Goal: Task Accomplishment & Management: Manage account settings

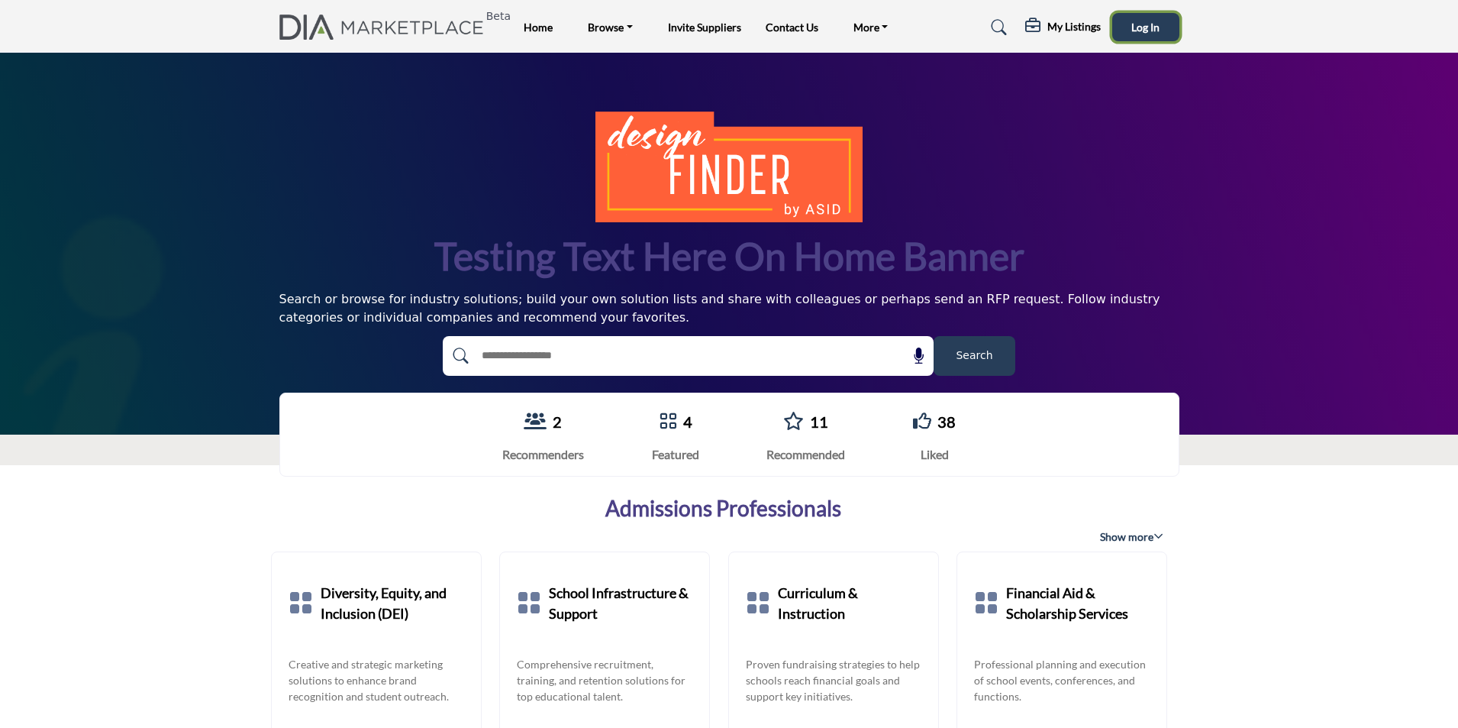
click at [1140, 21] on span "Log In" at bounding box center [1145, 27] width 28 height 13
click at [1031, 28] on h5 "My Listings" at bounding box center [1049, 30] width 53 height 14
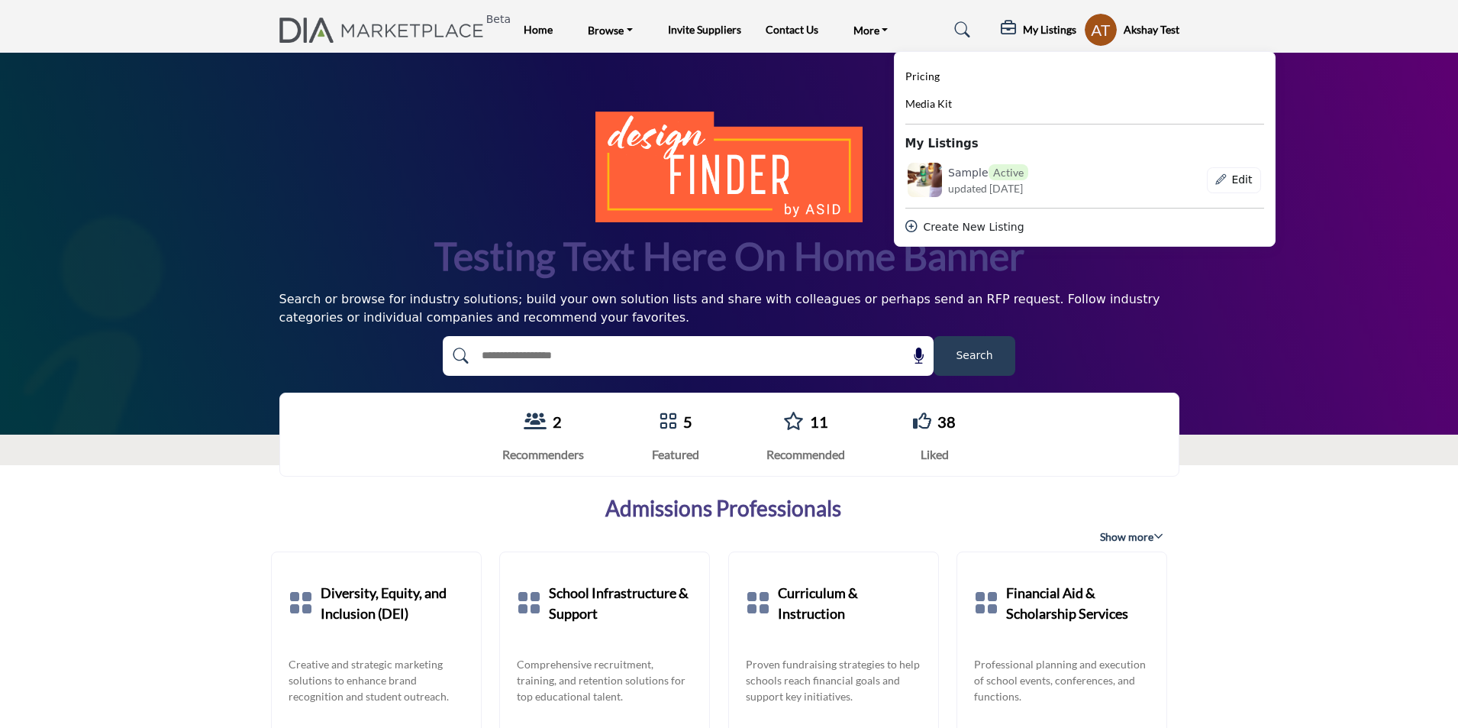
click at [1110, 27] on profile-featured-843efc11-b24f-4155-9828-c37c222e6fb8 "Show hide supplier dropdown" at bounding box center [1101, 30] width 34 height 34
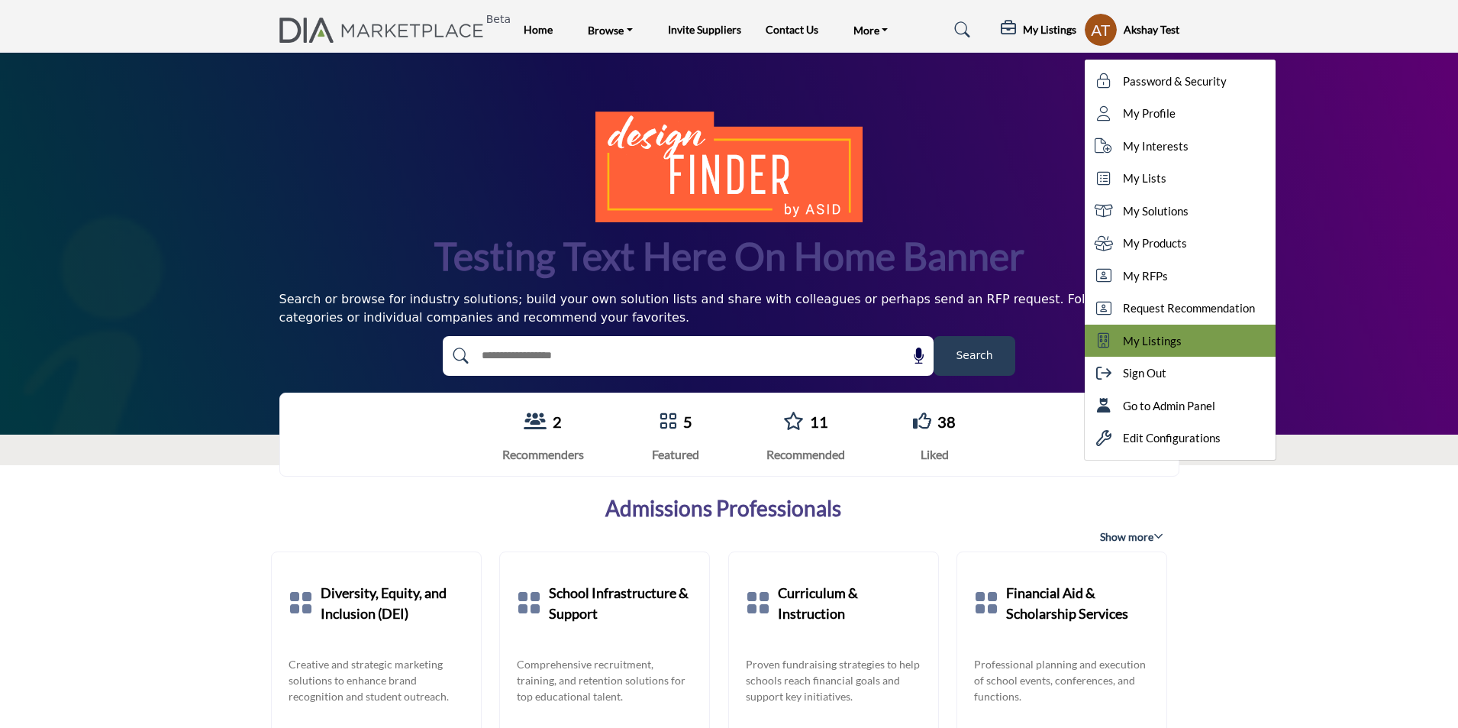
click at [1128, 340] on span "My Listings" at bounding box center [1152, 341] width 59 height 18
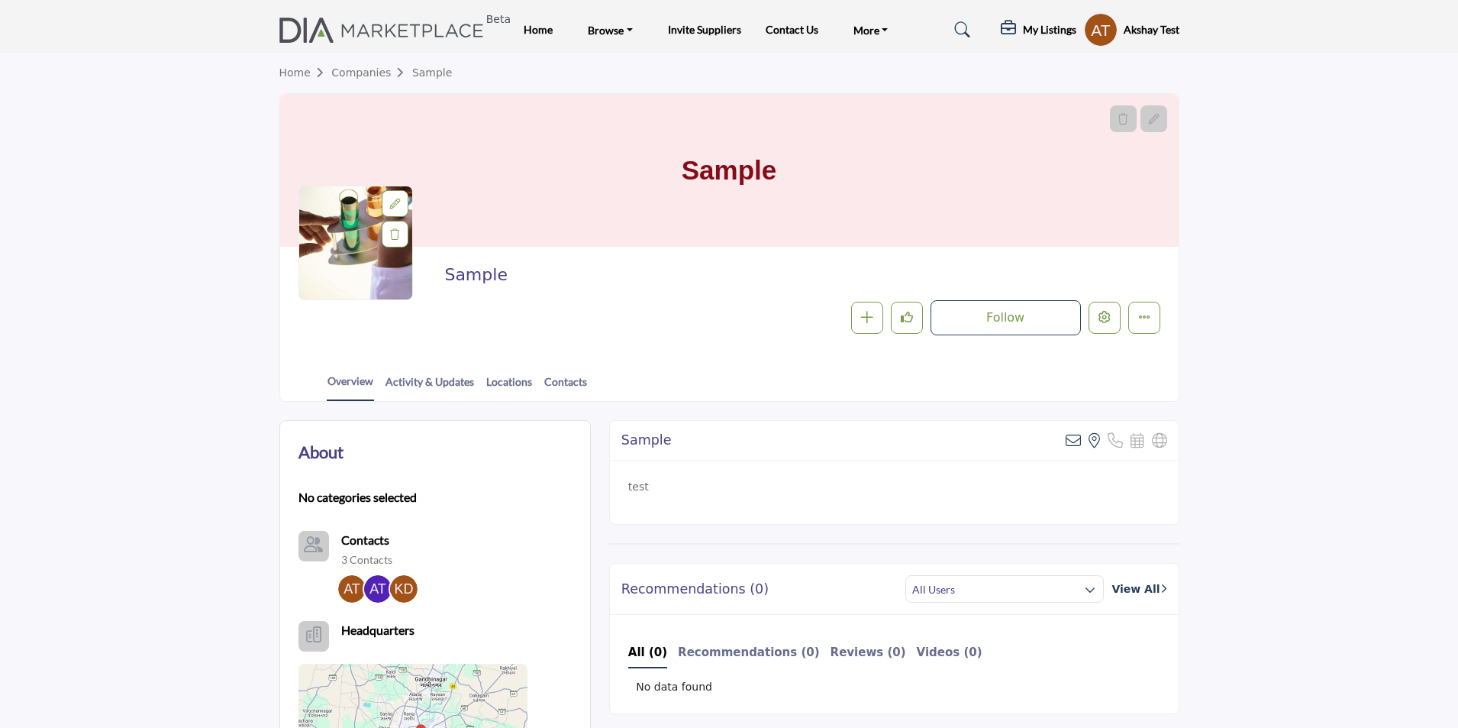
click at [1092, 22] on profile-featured-843efc11-b24f-4155-9828-c37c222e6fb8 "Show hide supplier dropdown" at bounding box center [1101, 30] width 34 height 34
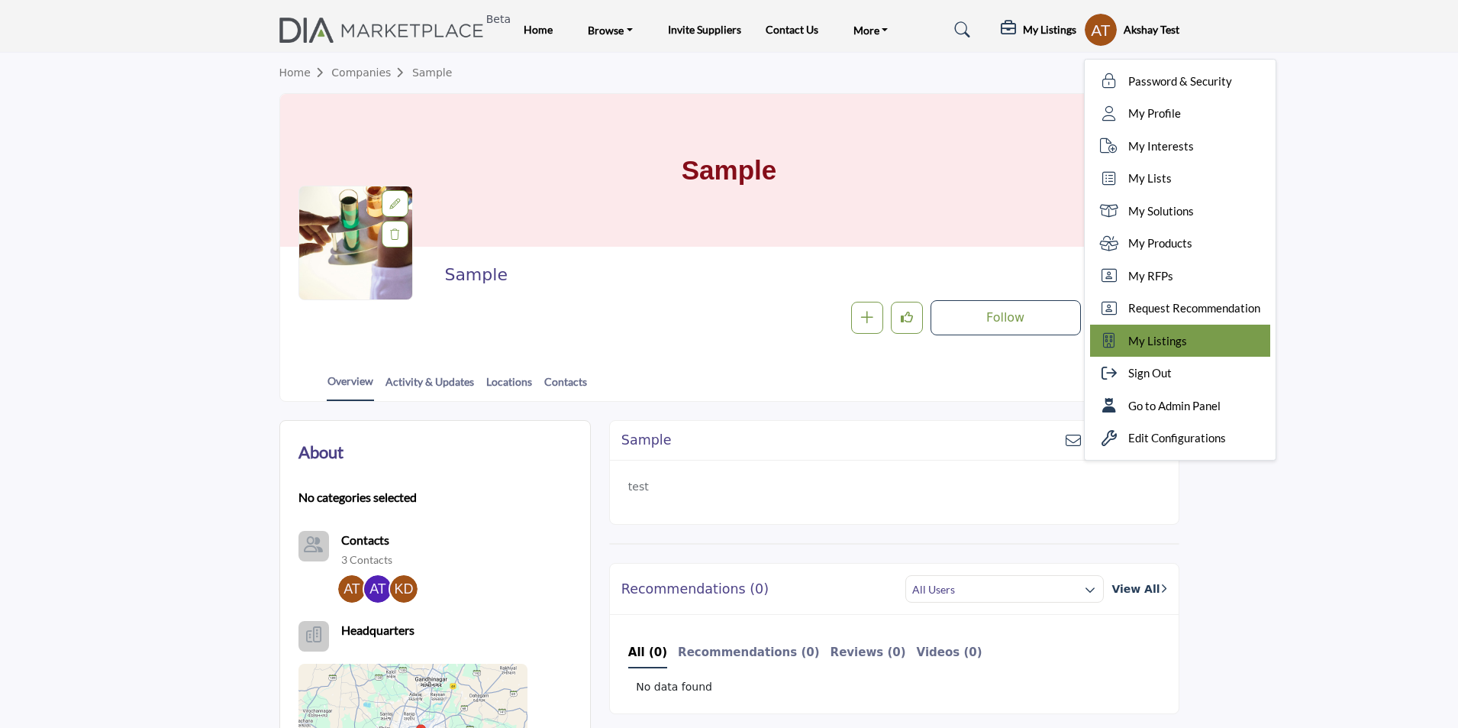
click at [1160, 340] on span "My Listings" at bounding box center [1157, 341] width 59 height 18
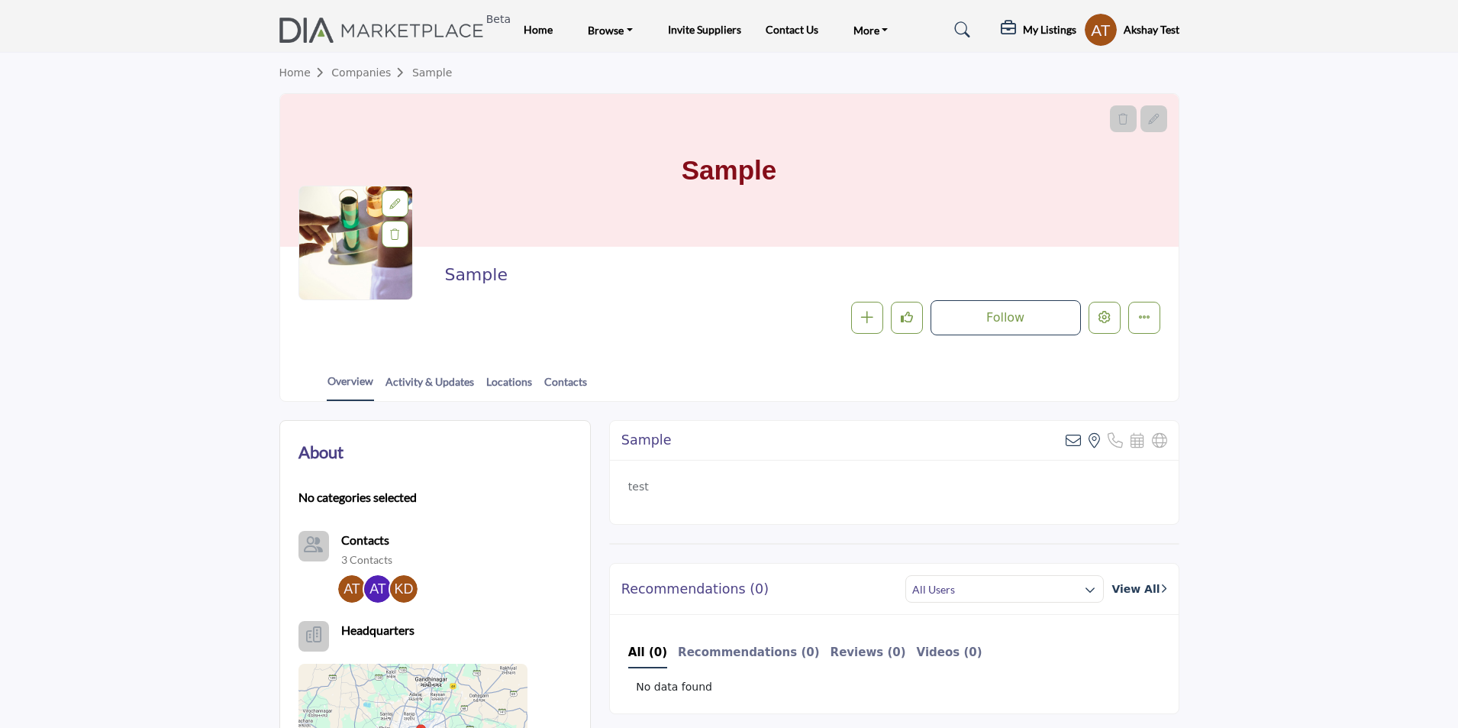
click at [1037, 30] on h5 "My Listings" at bounding box center [1049, 30] width 53 height 14
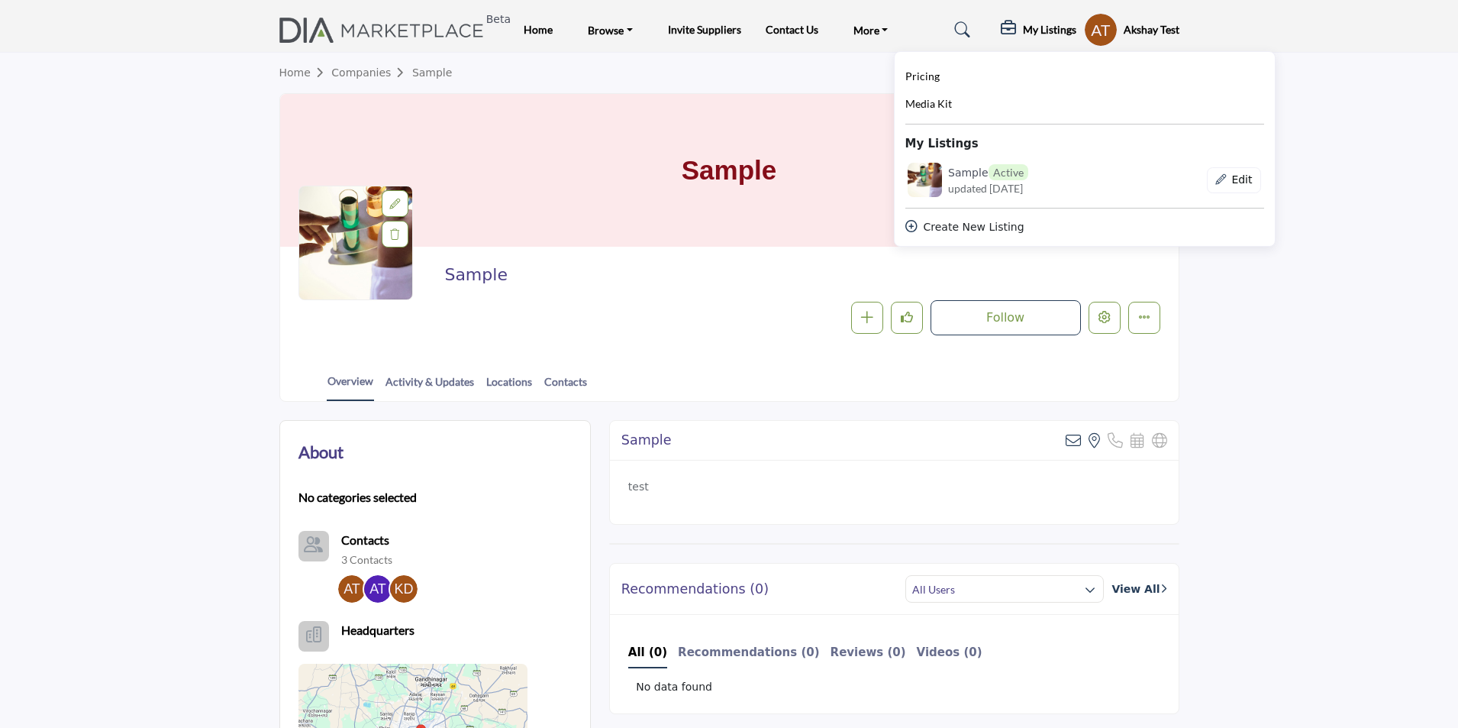
click at [1037, 30] on h5 "My Listings" at bounding box center [1049, 30] width 53 height 14
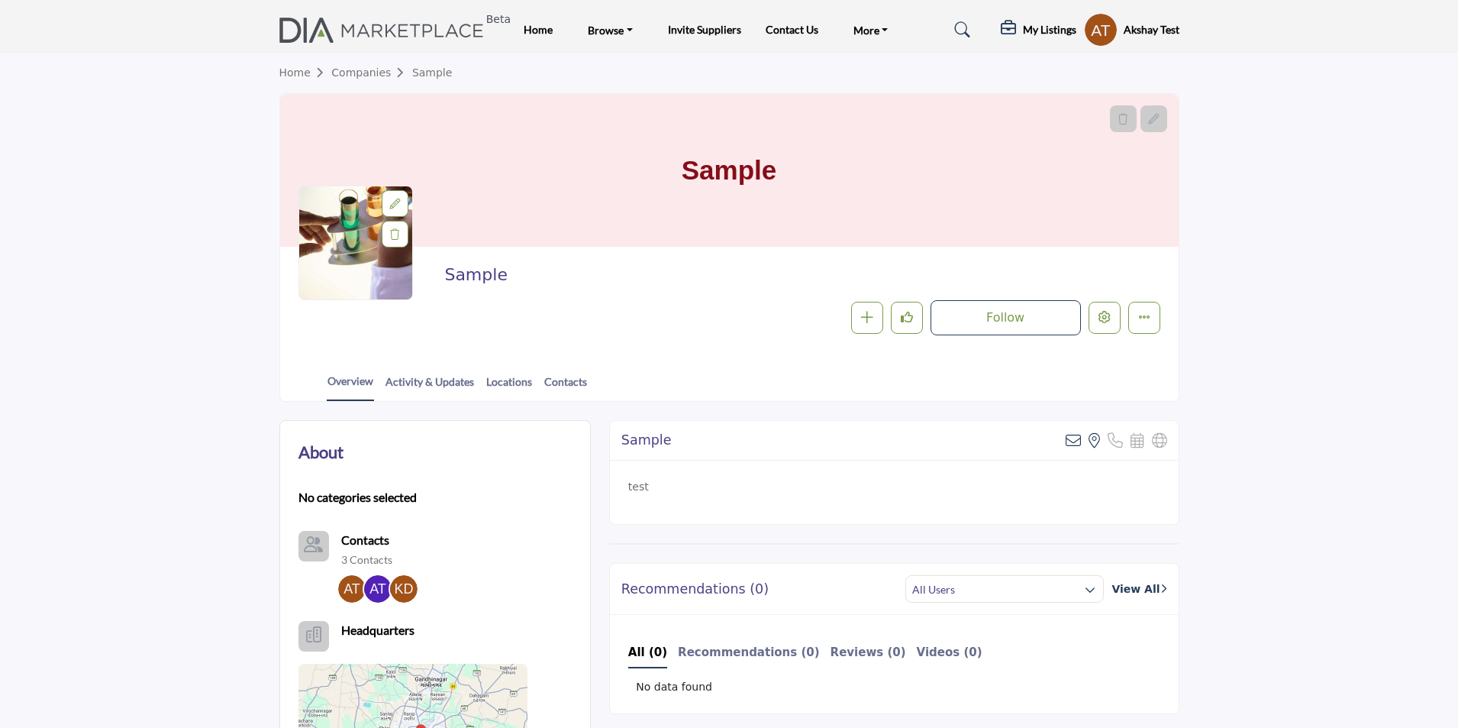
click at [1092, 27] on profile-featured-843efc11-b24f-4155-9828-c37c222e6fb8 "Show hide supplier dropdown" at bounding box center [1101, 30] width 34 height 34
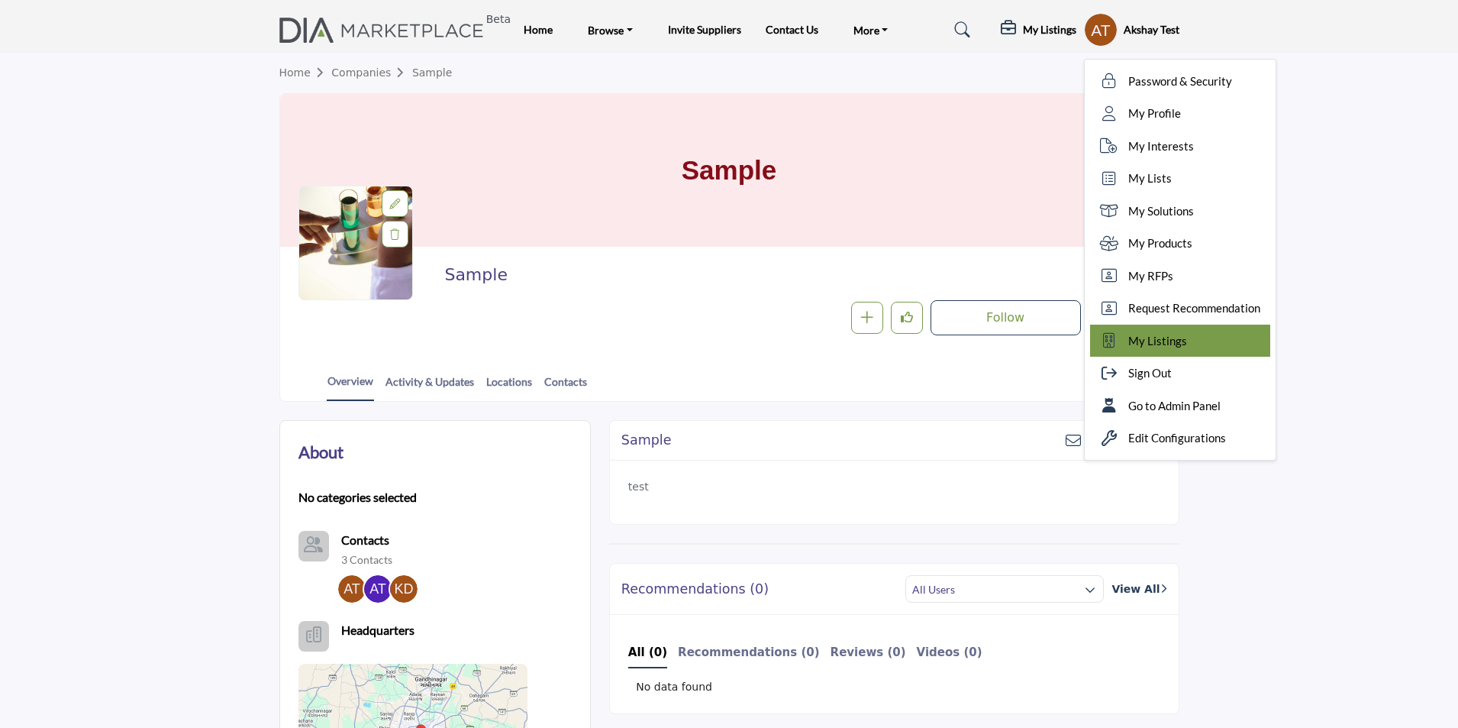
click at [1170, 346] on span "My Listings" at bounding box center [1157, 341] width 59 height 18
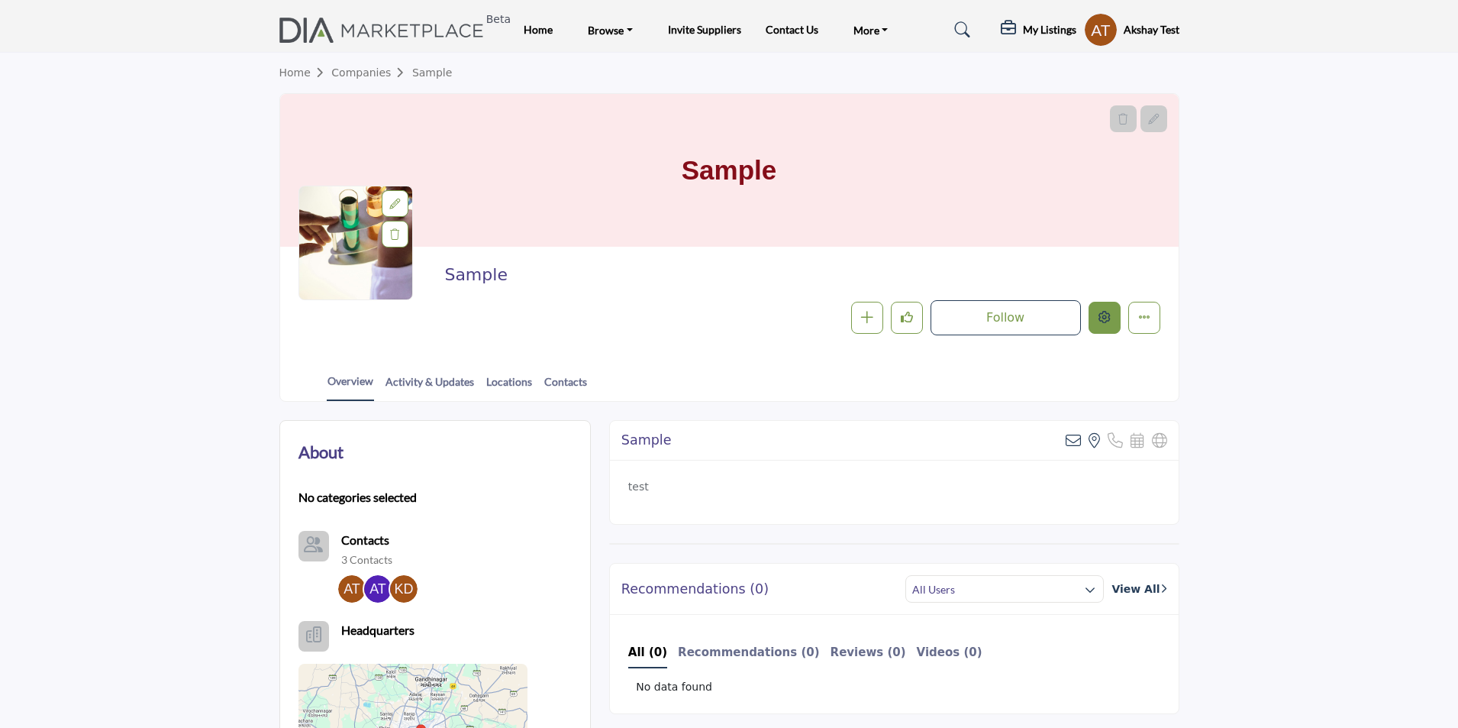
click at [1106, 320] on icon "Edit company" at bounding box center [1105, 317] width 12 height 12
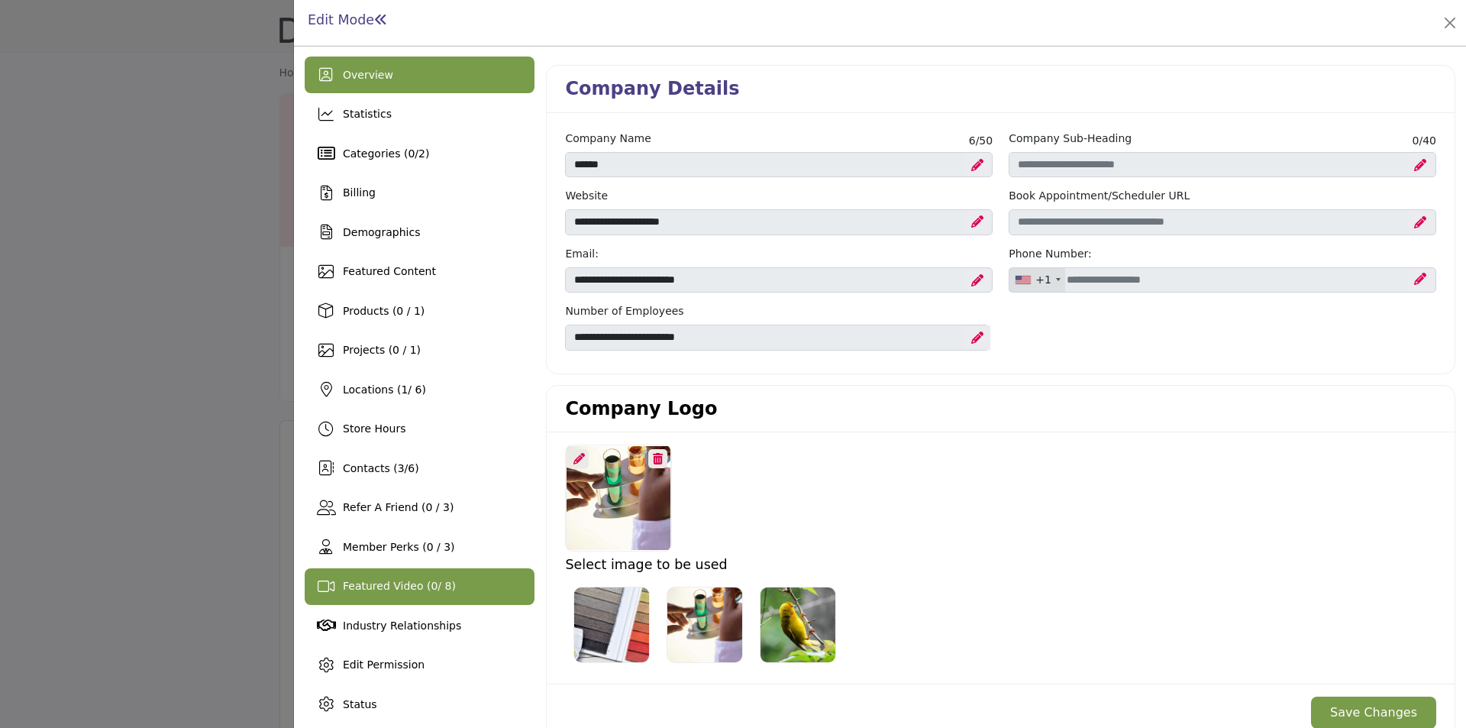
click at [403, 579] on span "Featured Video ( 0 / 8)" at bounding box center [399, 585] width 113 height 12
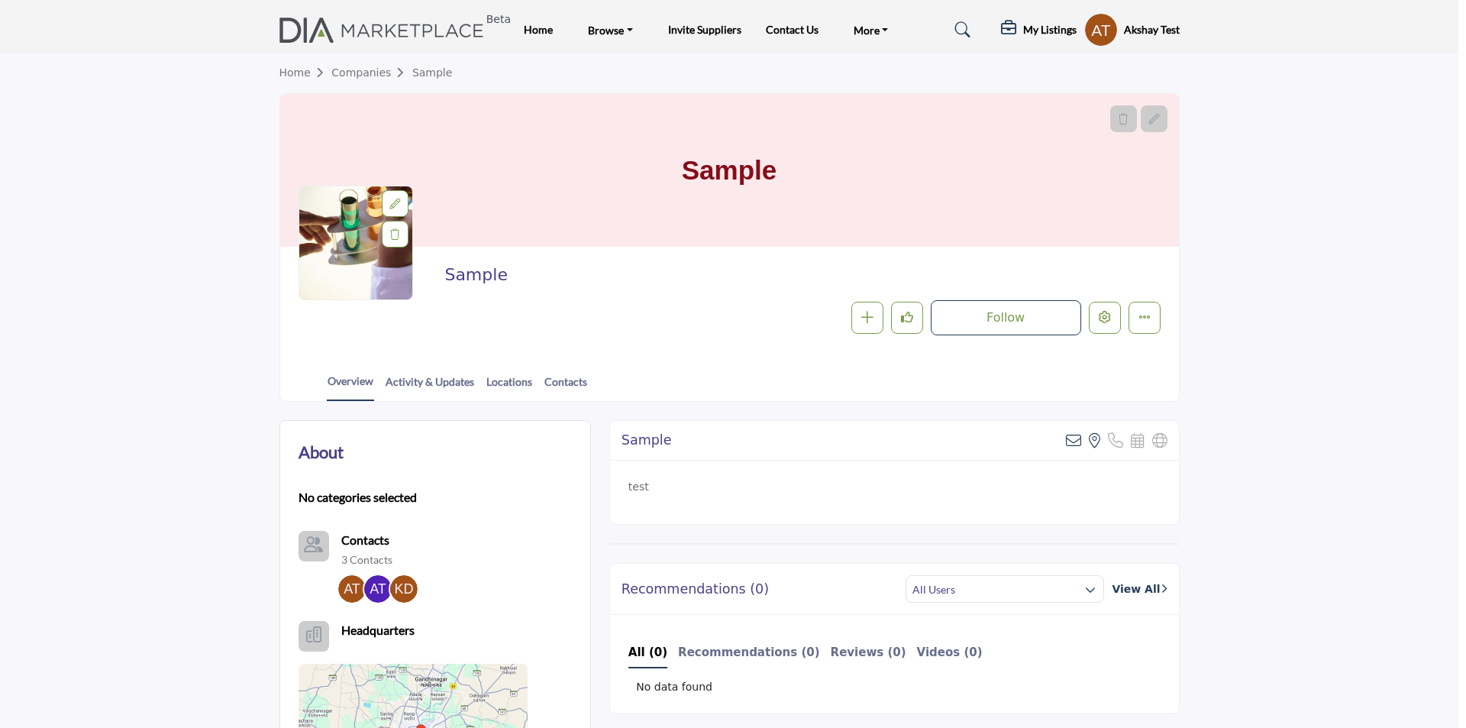
click at [134, 366] on div at bounding box center [733, 364] width 1466 height 728
click at [1095, 29] on profile-featured-843efc11-b24f-4155-9828-c37c222e6fb8 "Show hide supplier dropdown" at bounding box center [1101, 30] width 34 height 34
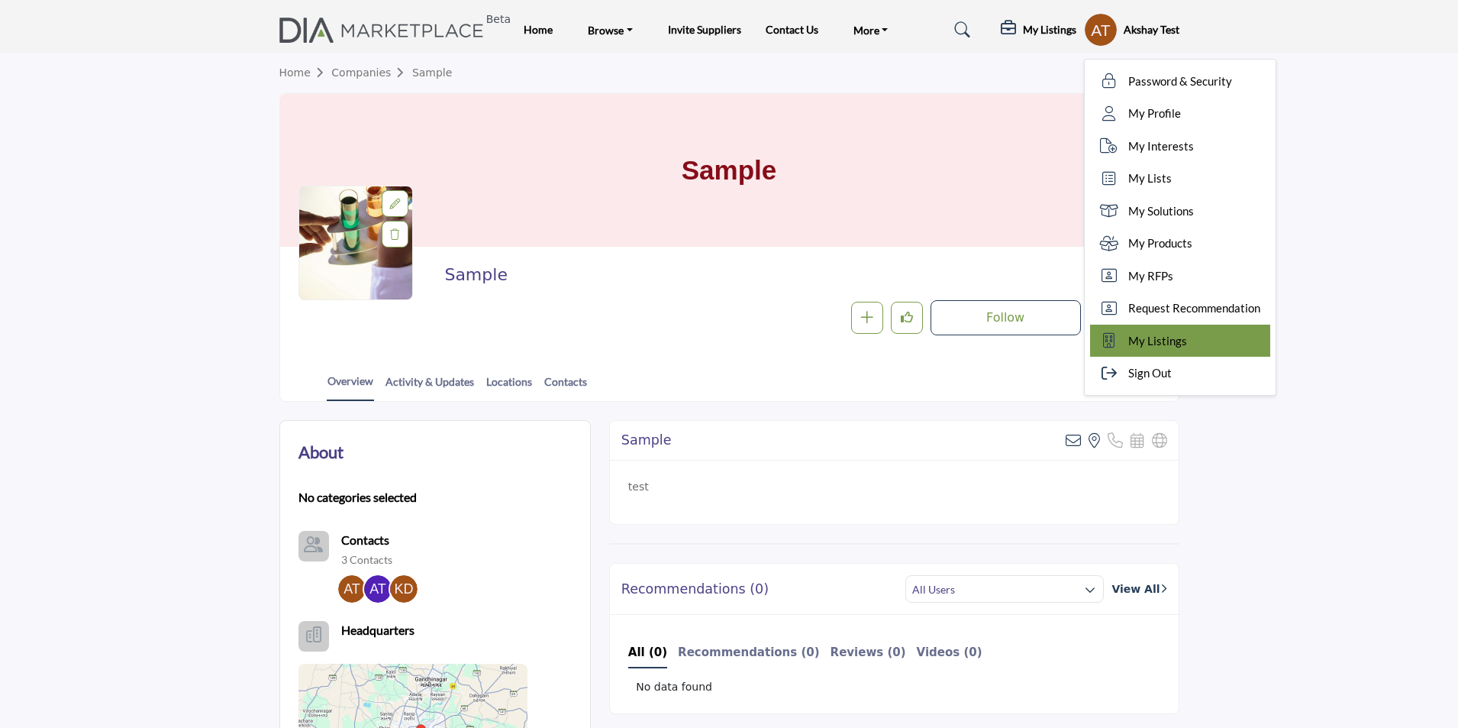
click at [1179, 348] on link "My Listings" at bounding box center [1180, 340] width 180 height 33
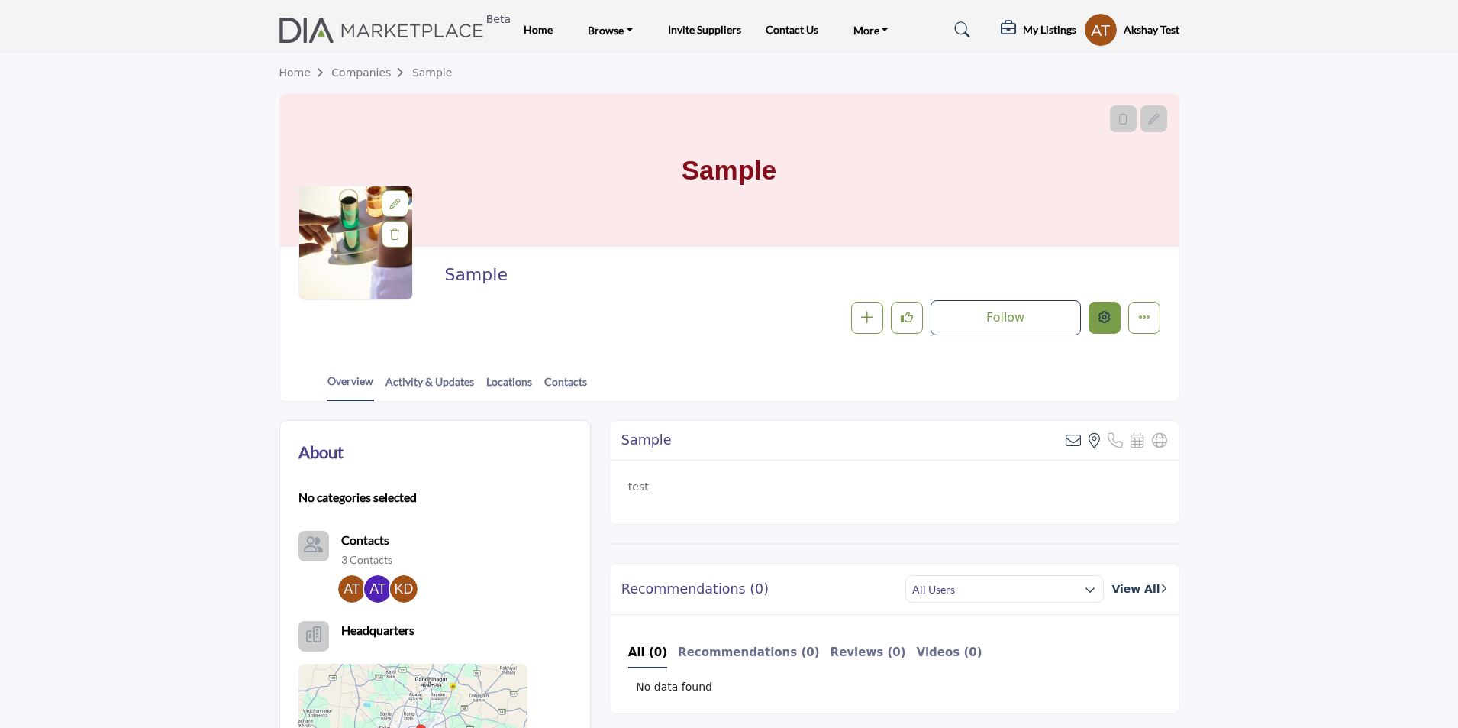
click at [1099, 321] on icon "Edit company" at bounding box center [1105, 317] width 12 height 12
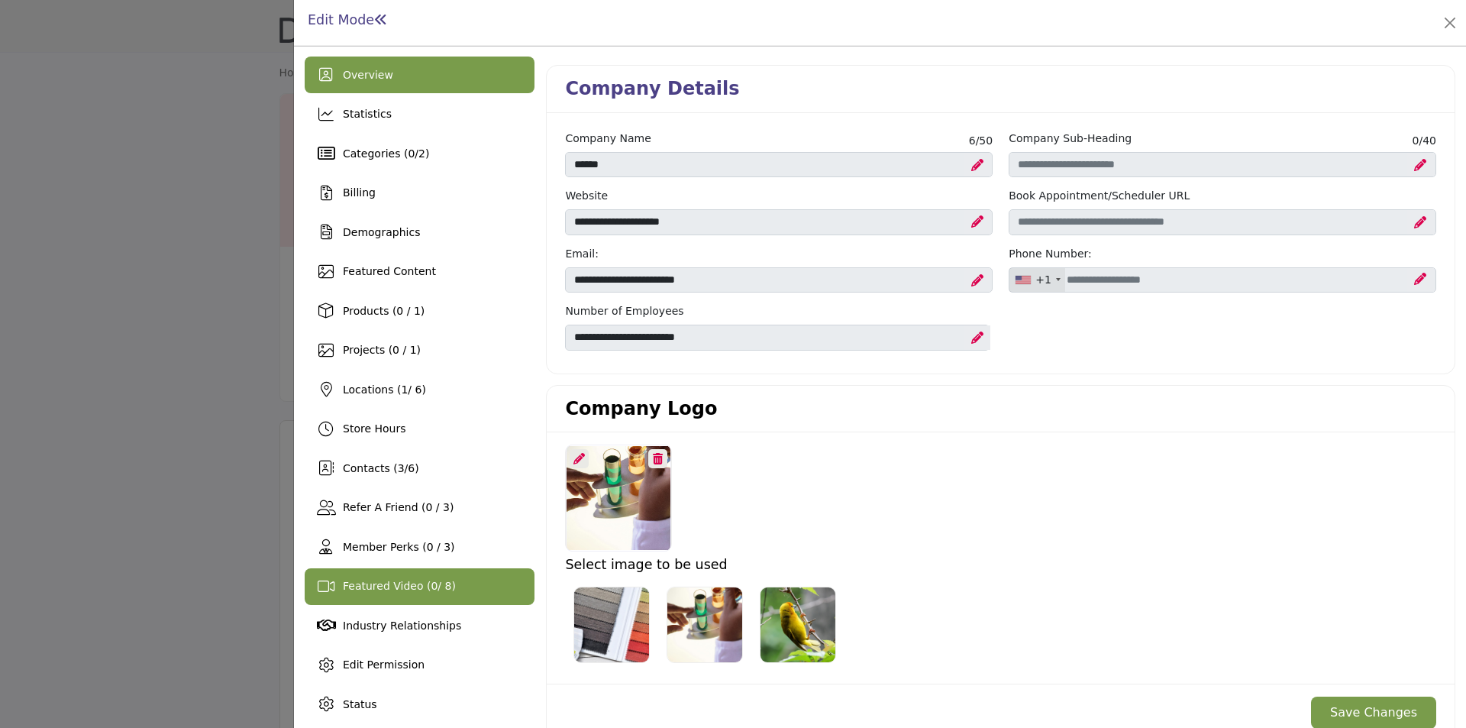
click at [395, 591] on span "Featured Video ( 0 / 8)" at bounding box center [399, 585] width 113 height 12
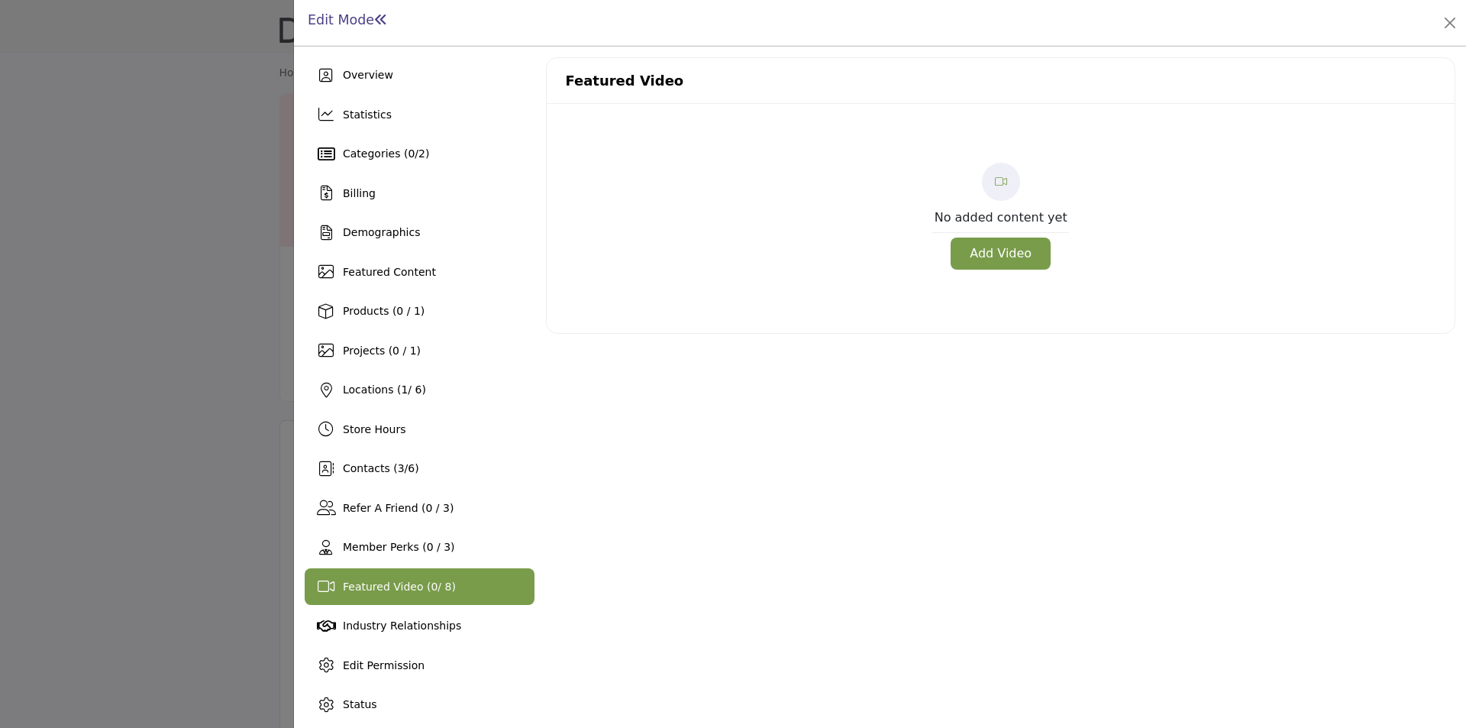
click at [221, 238] on div at bounding box center [733, 364] width 1466 height 728
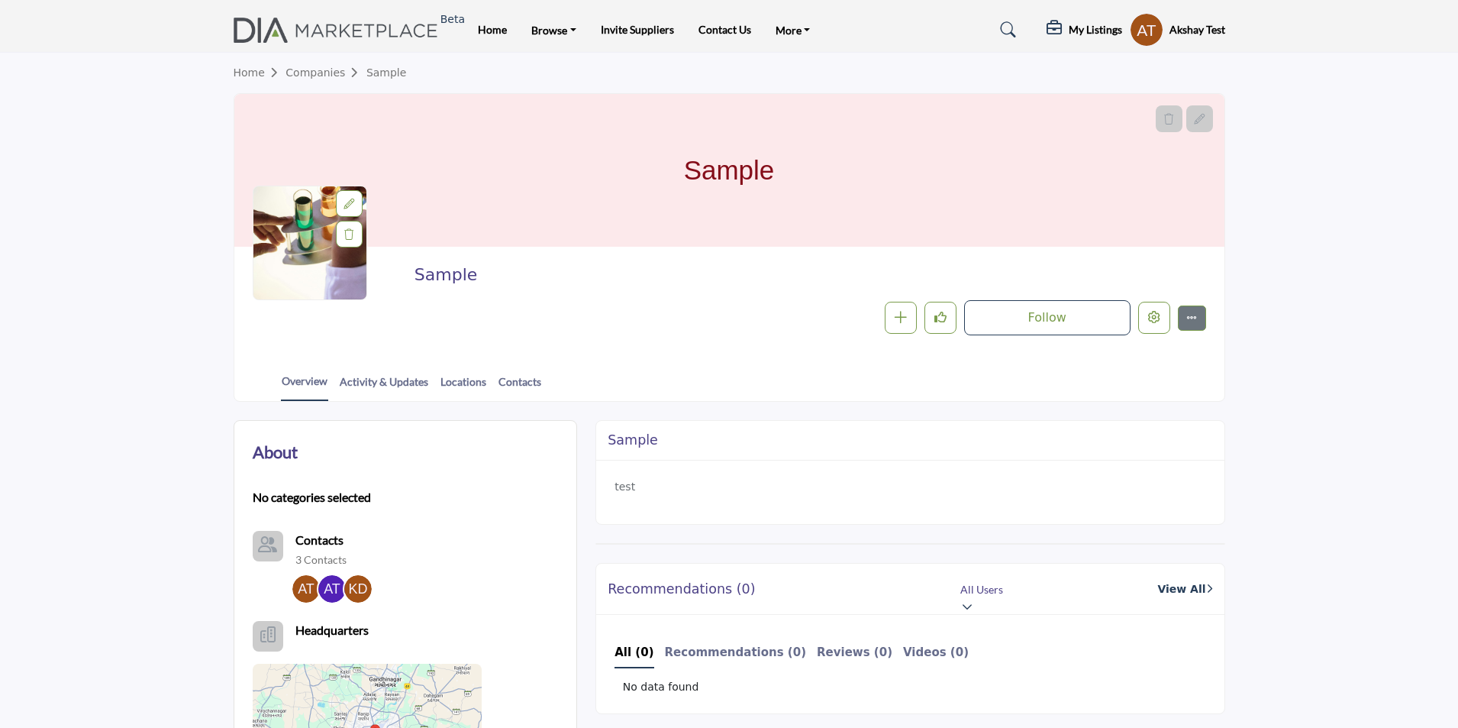
click at [1325, 151] on section "Home Companies Sample Sample Sample Follow Following Message" at bounding box center [729, 227] width 1458 height 349
click at [1273, 189] on section "Home Companies Sample Sample Sample Follow Following Message" at bounding box center [729, 227] width 1458 height 349
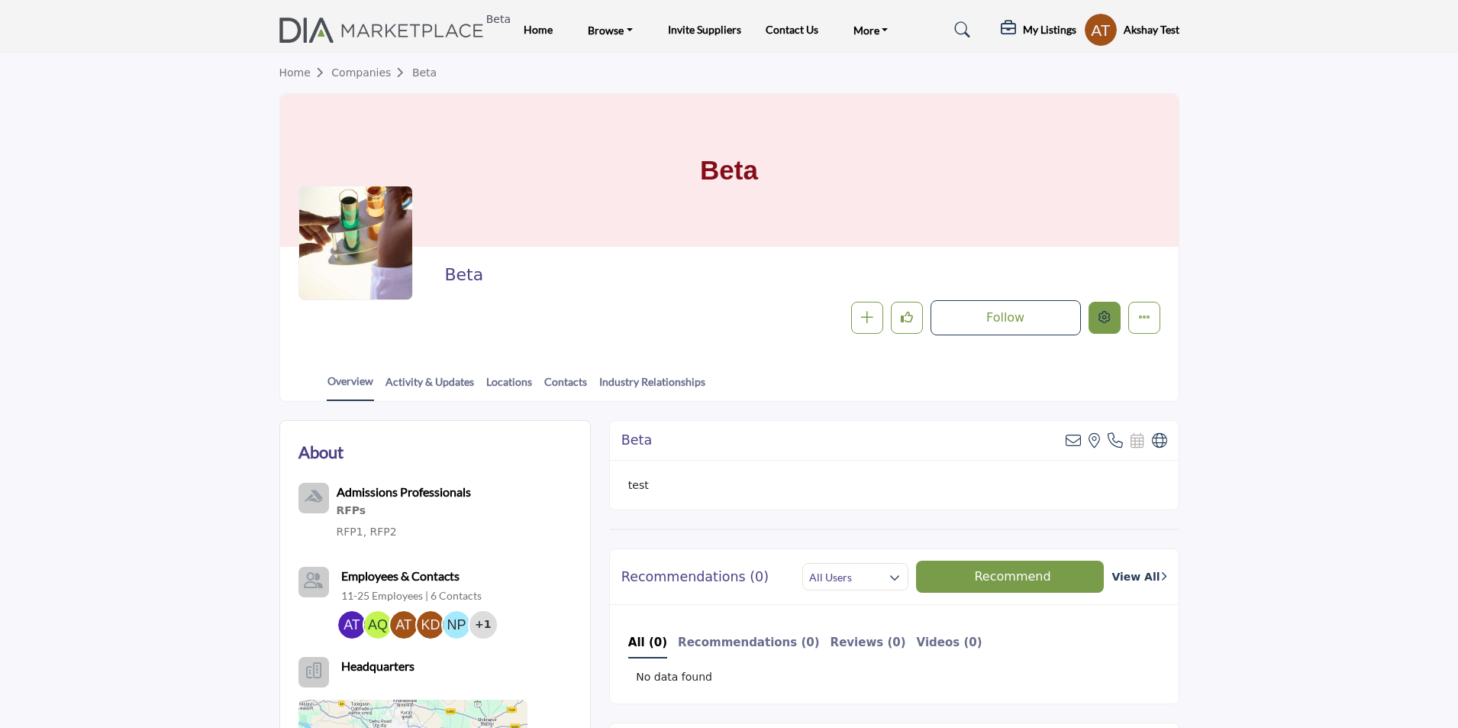
click at [1115, 323] on button "Edit company" at bounding box center [1105, 318] width 32 height 32
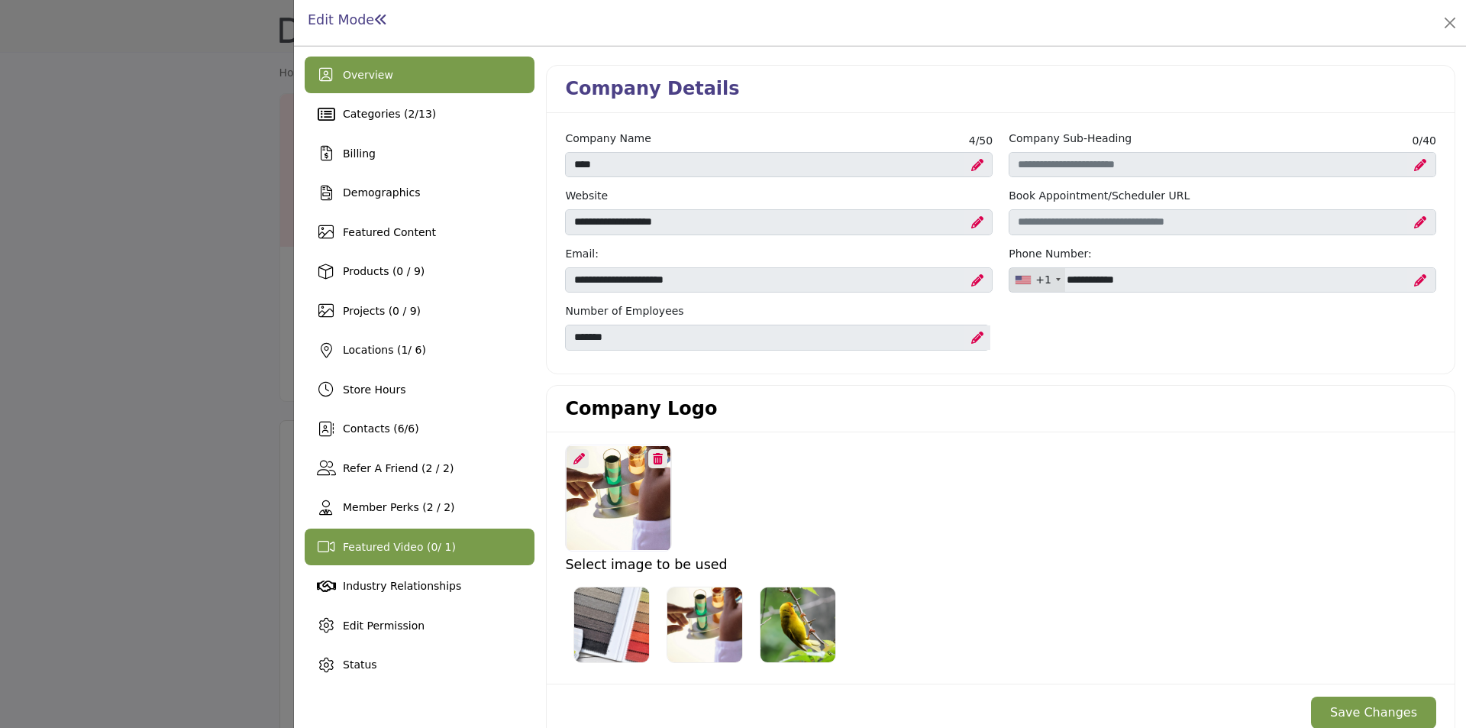
click at [395, 554] on div "Featured Video ( 0 / 1)" at bounding box center [399, 547] width 113 height 16
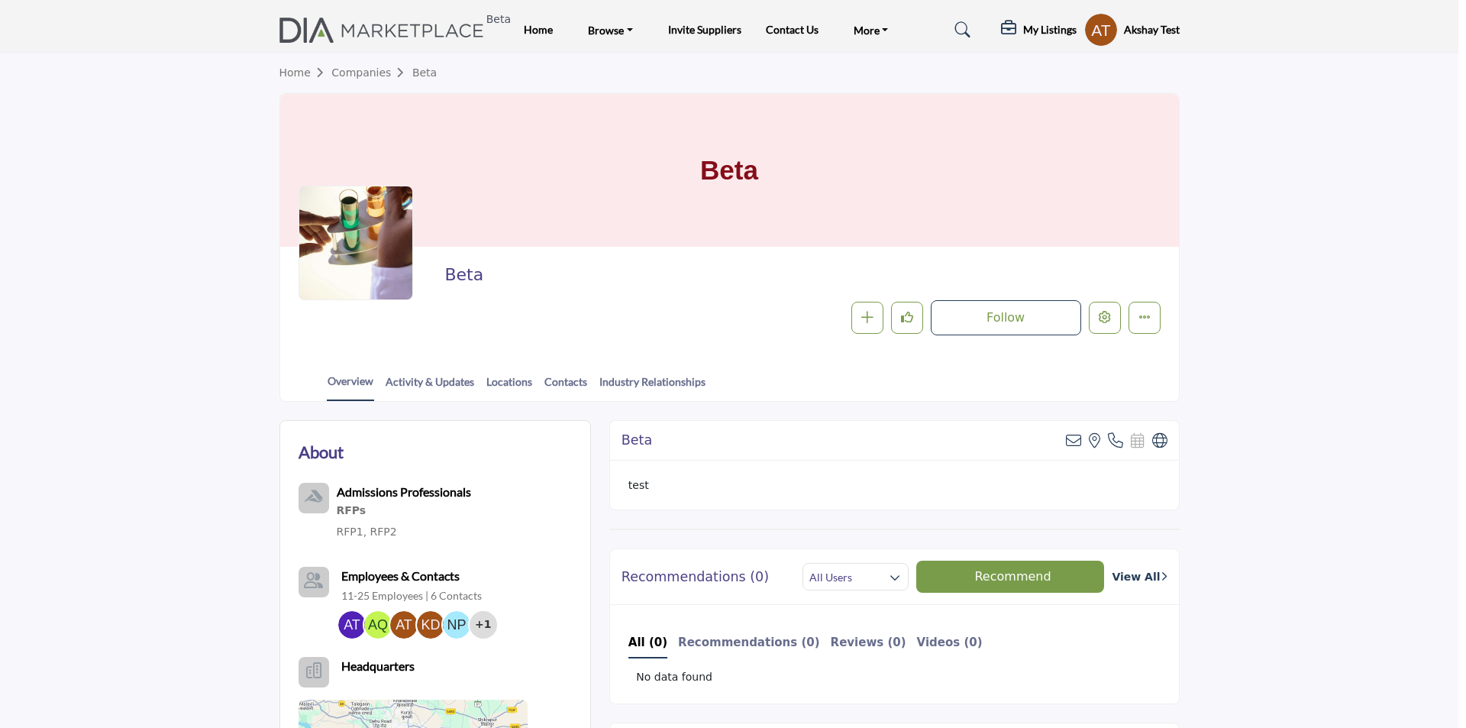
click at [217, 488] on div at bounding box center [733, 364] width 1466 height 728
click at [1331, 286] on section "Home Companies Beta Beta Beta Follow Following Message Recommend Add to My Supp…" at bounding box center [729, 227] width 1458 height 349
